Goal: Task Accomplishment & Management: Complete application form

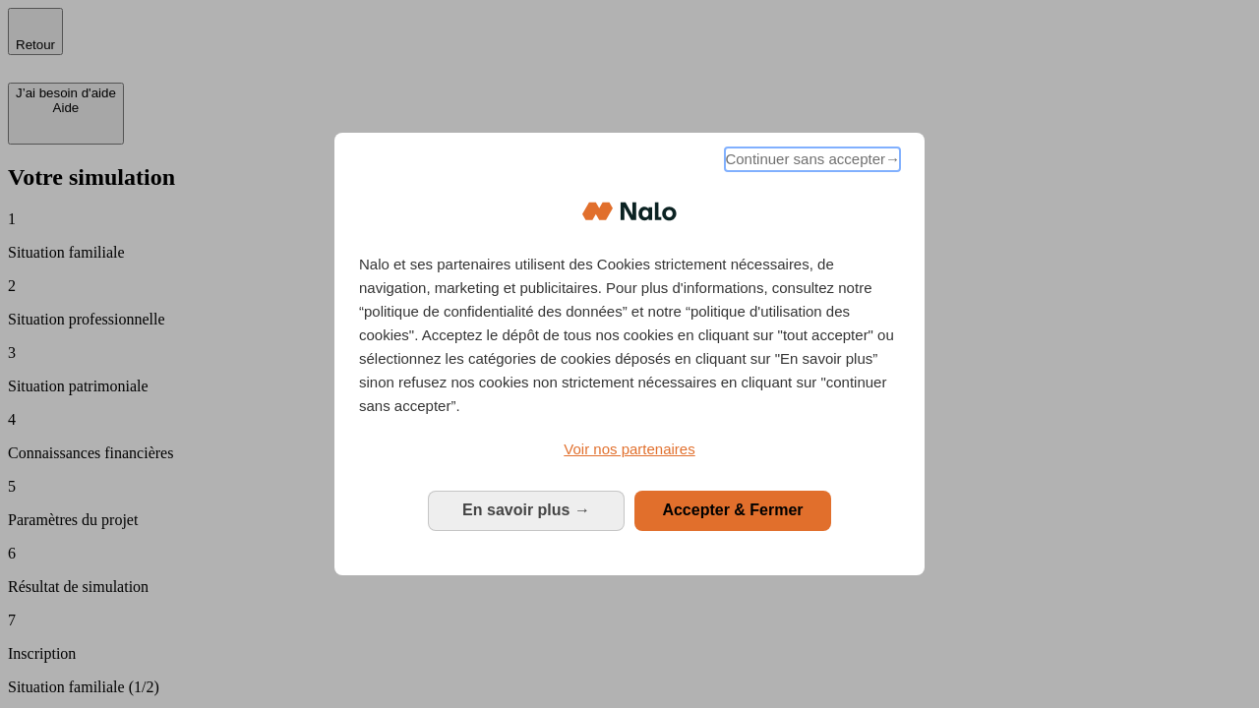
click at [810, 162] on span "Continuer sans accepter →" at bounding box center [812, 160] width 175 height 24
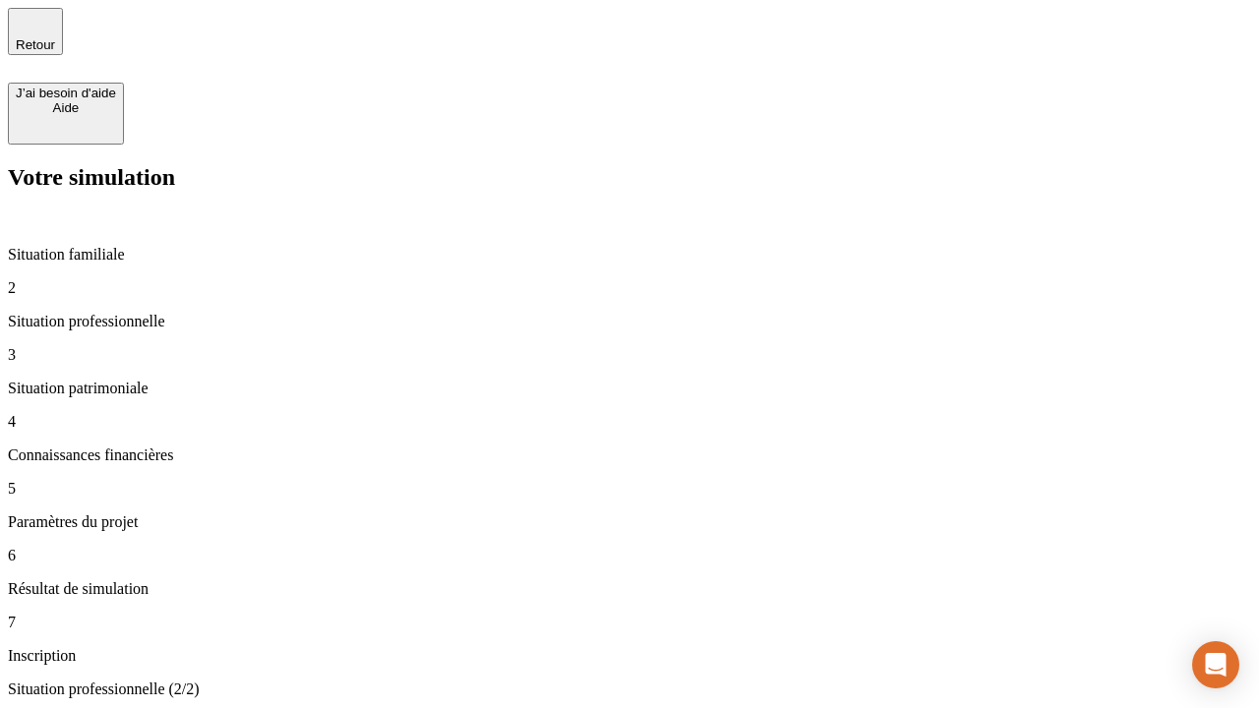
type input "30 000"
type input "1 000"
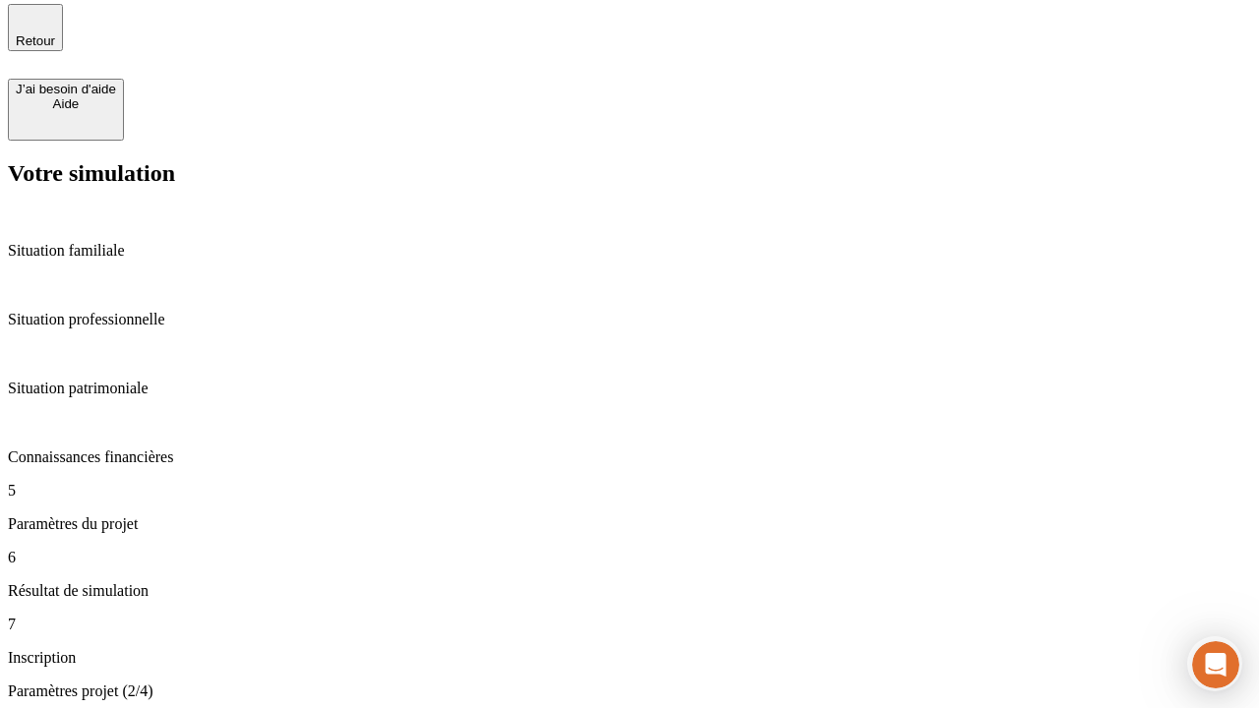
type input "65"
type input "5 000"
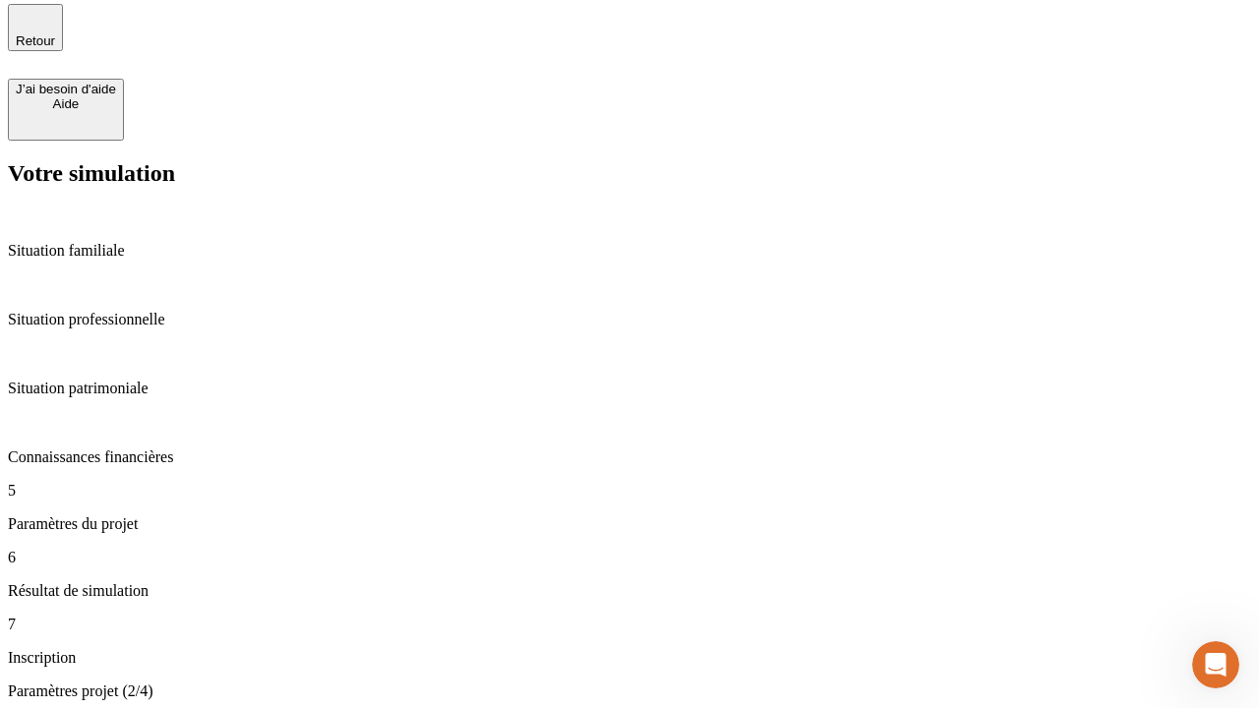
type input "640"
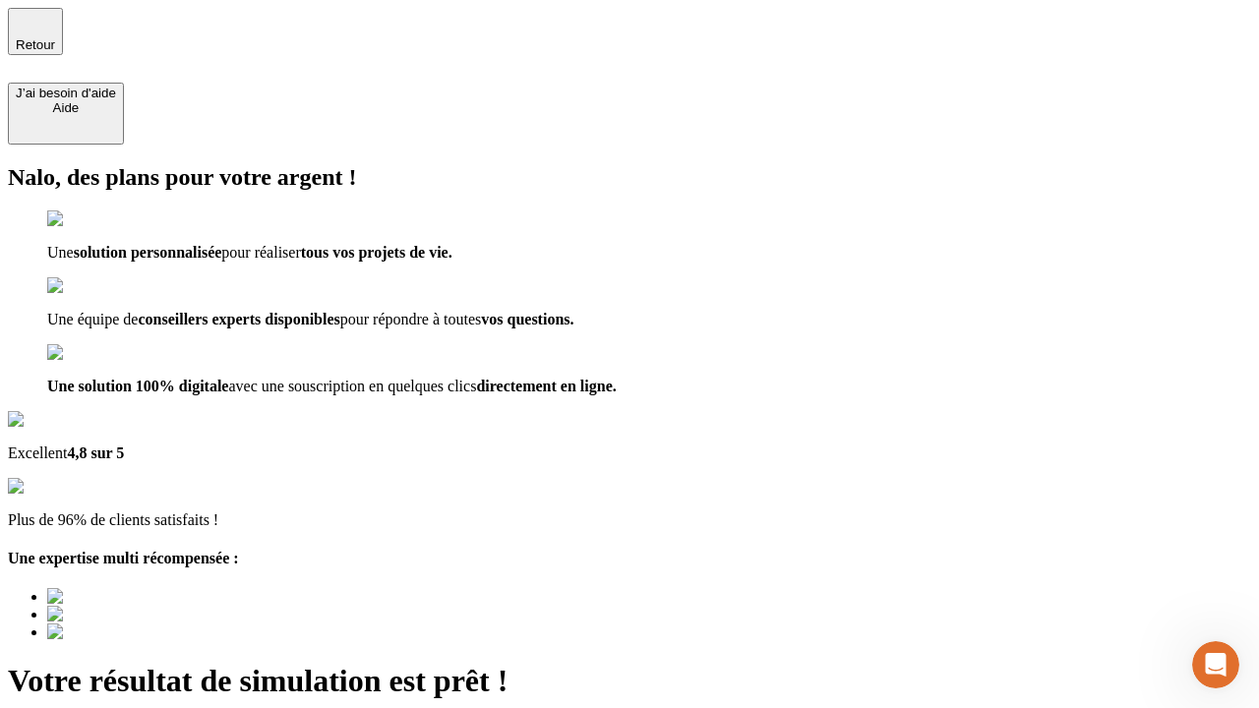
type input "[EMAIL_ADDRESS][DOMAIN_NAME]"
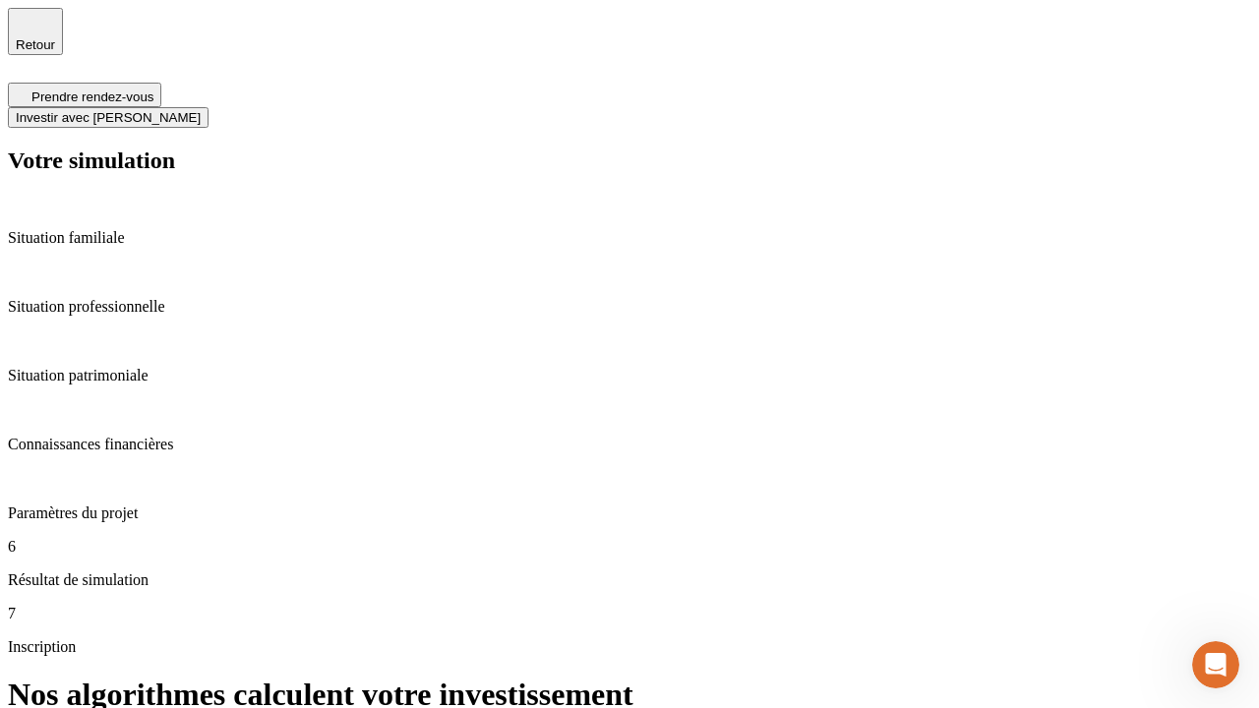
click at [201, 110] on span "Investir avec [PERSON_NAME]" at bounding box center [108, 117] width 185 height 15
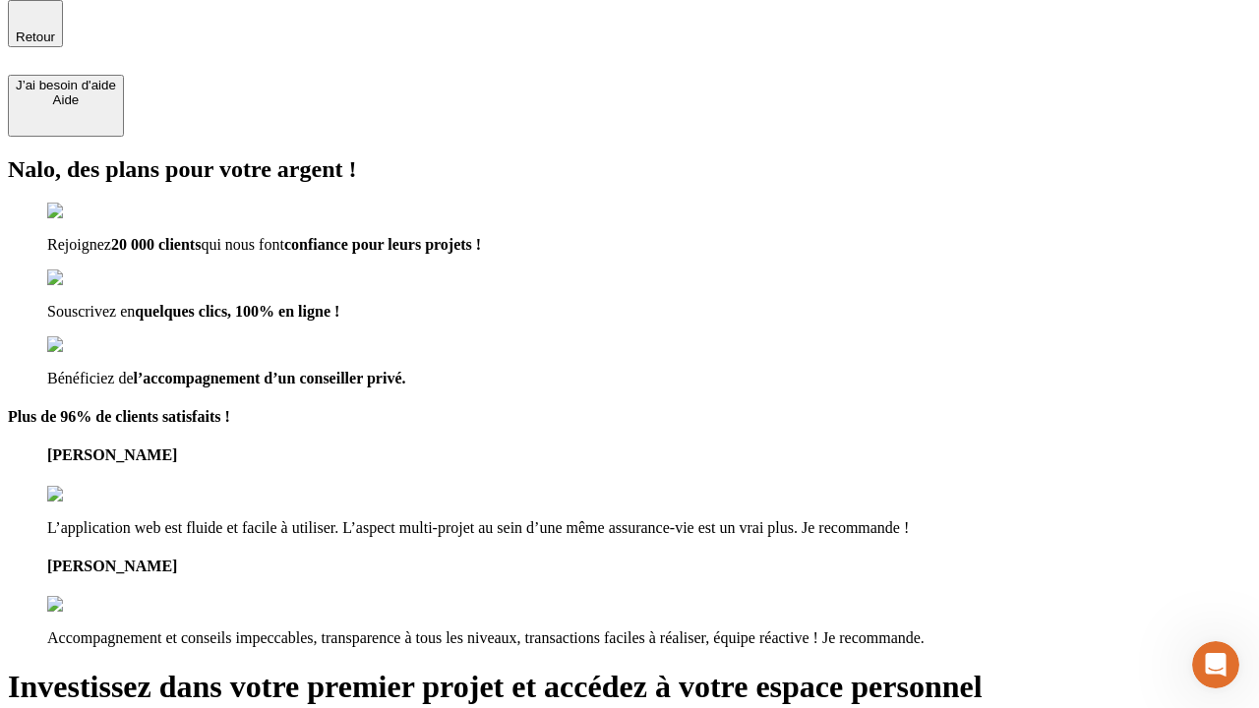
scroll to position [6, 0]
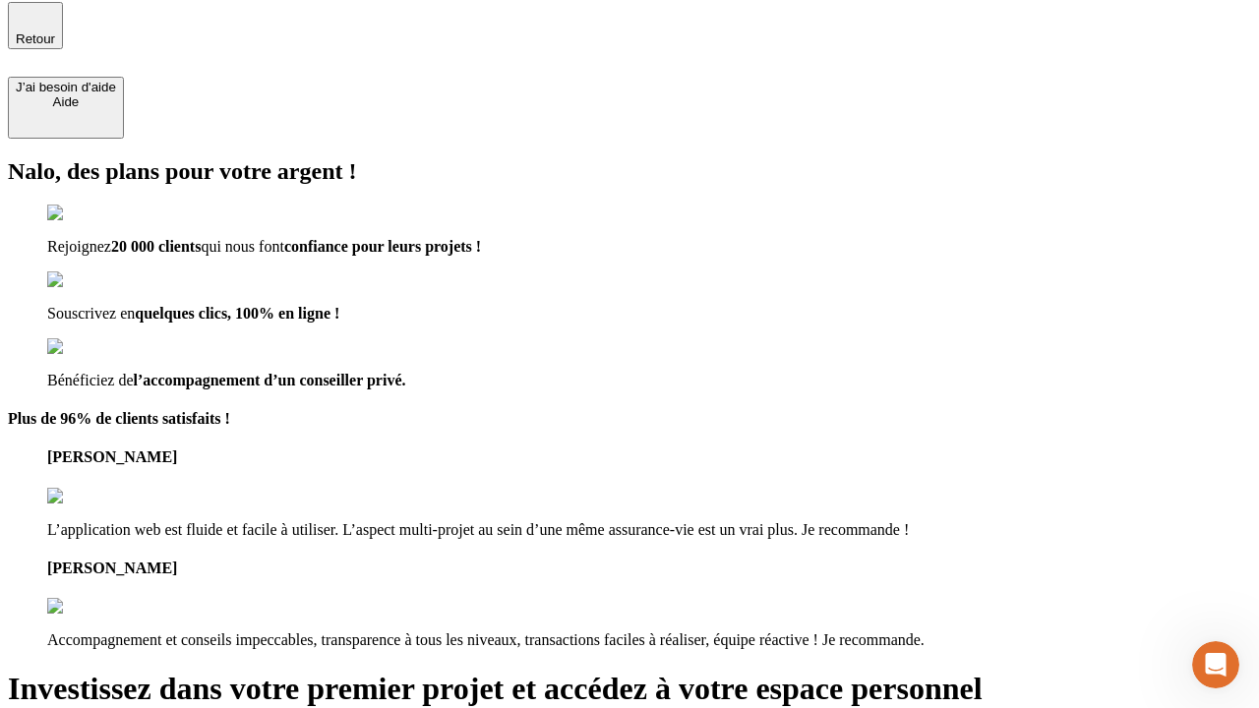
type input "[EMAIL_ADDRESS][DOMAIN_NAME]"
